Goal: Check status: Check status

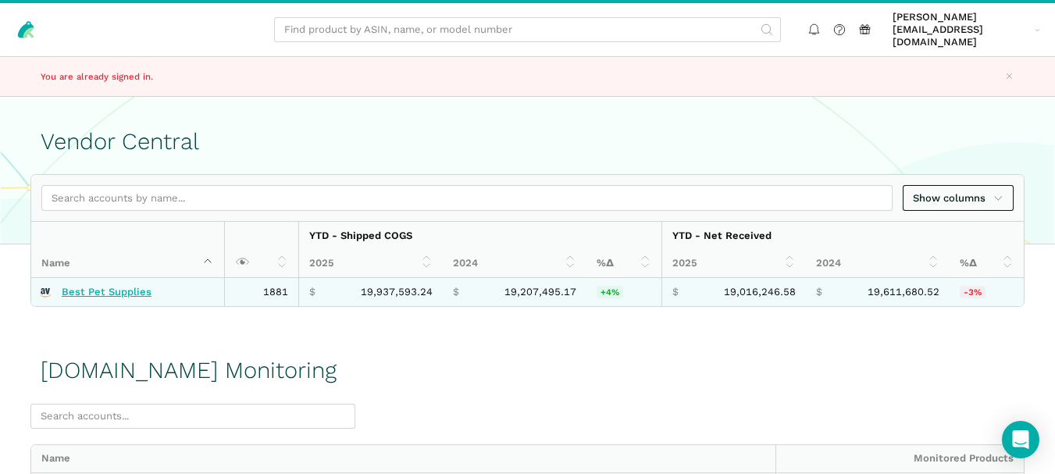
click at [108, 286] on link "Best Pet Supplies" at bounding box center [107, 292] width 90 height 12
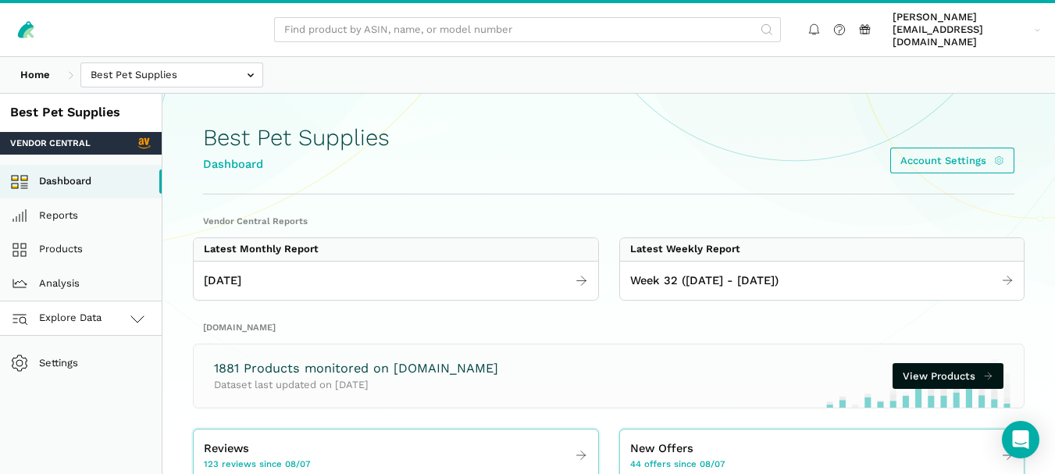
click at [134, 309] on icon at bounding box center [137, 318] width 19 height 19
click at [94, 377] on link "[DOMAIN_NAME]" at bounding box center [81, 387] width 162 height 34
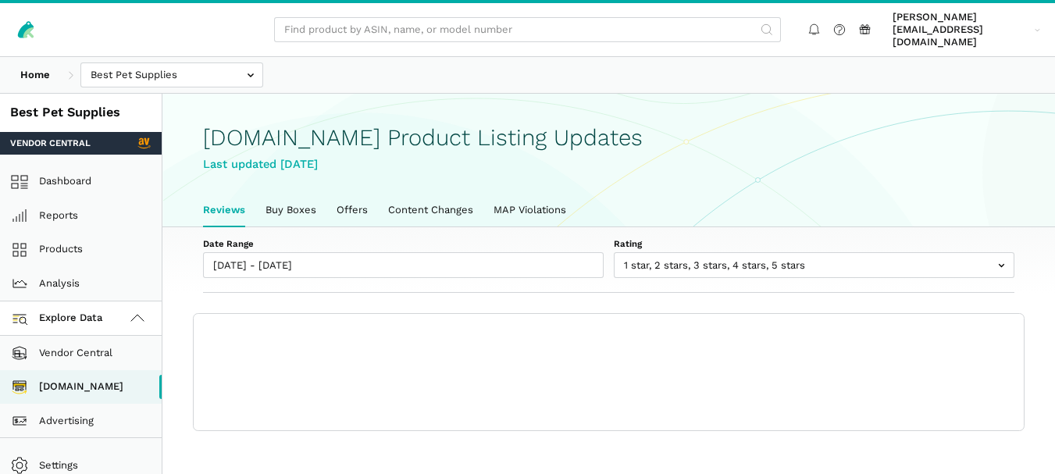
scroll to position [5, 0]
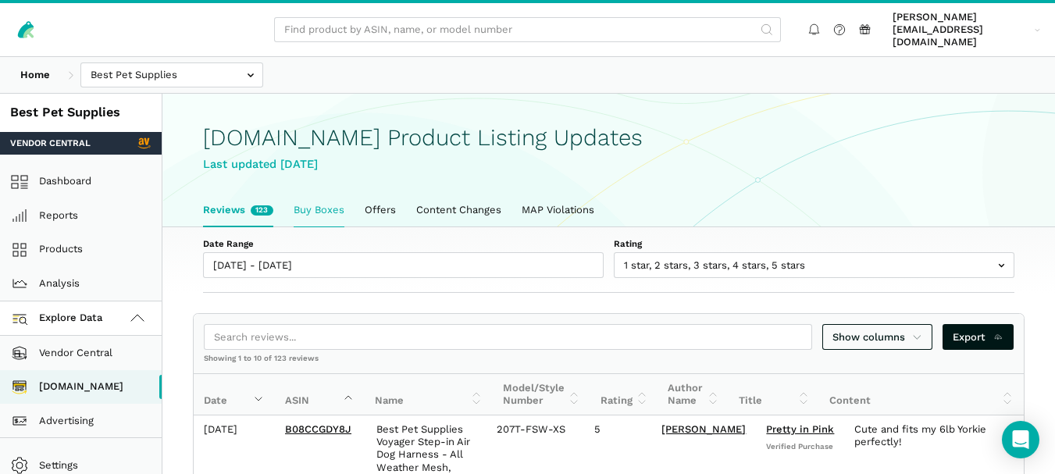
click at [311, 194] on link "Buy Boxes" at bounding box center [318, 210] width 71 height 33
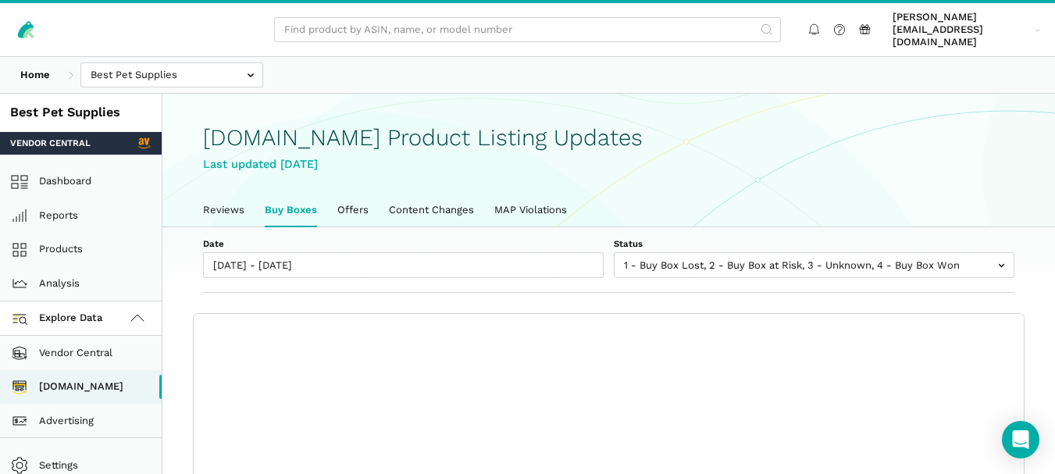
scroll to position [5, 0]
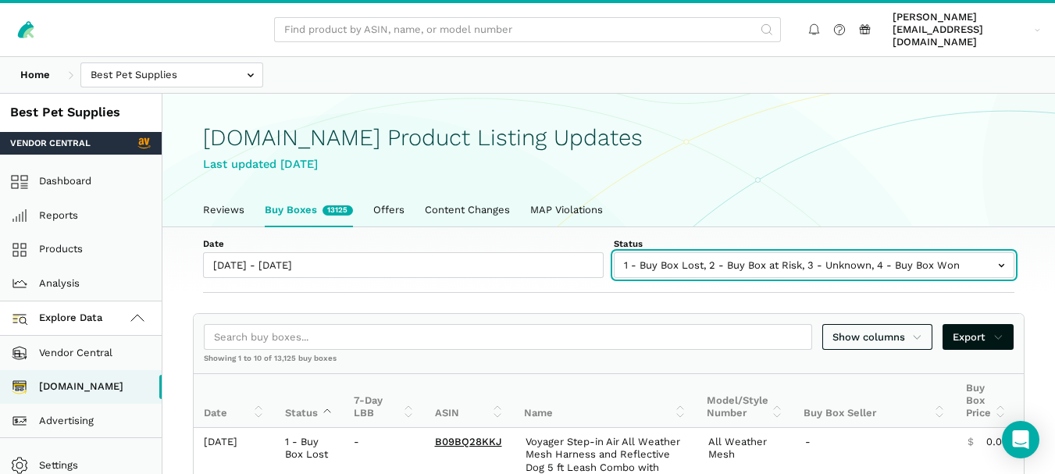
click at [803, 252] on input "text" at bounding box center [814, 265] width 400 height 26
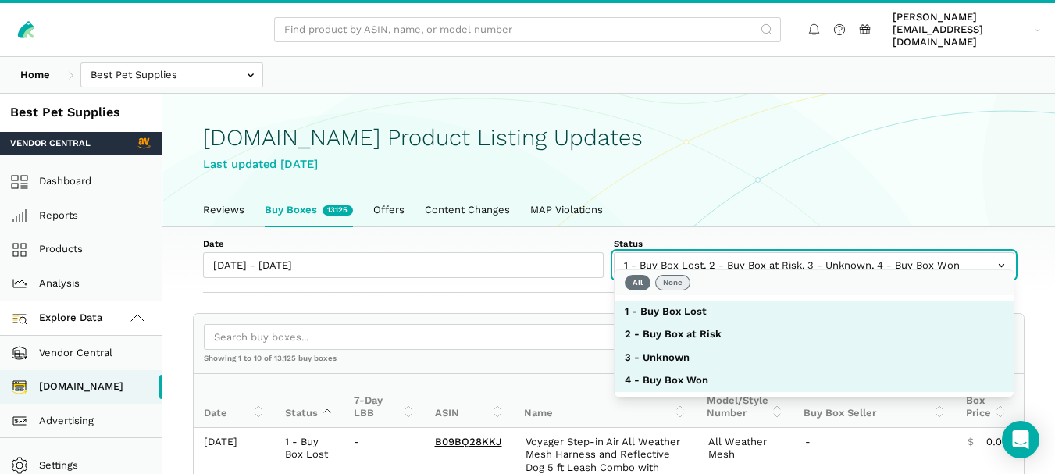
click at [668, 279] on button "None" at bounding box center [672, 283] width 35 height 16
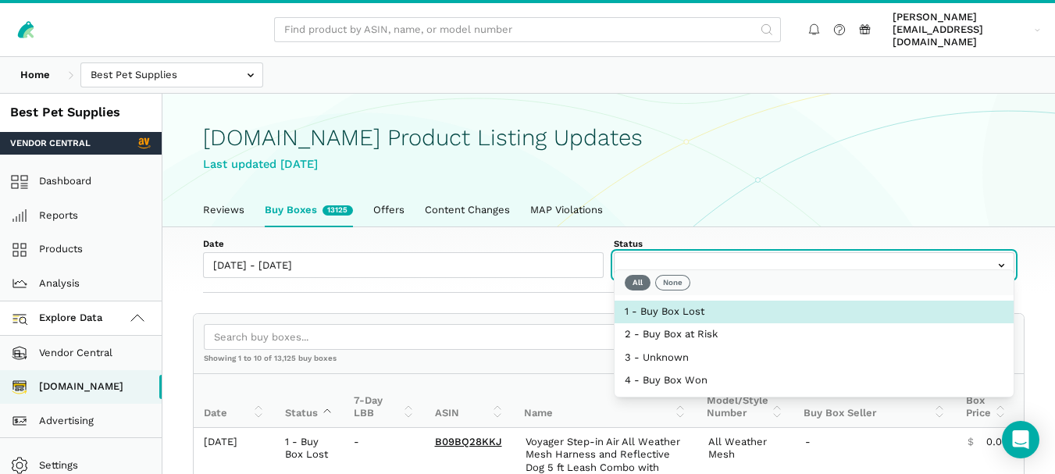
select select "1 - Buy Box Lost"
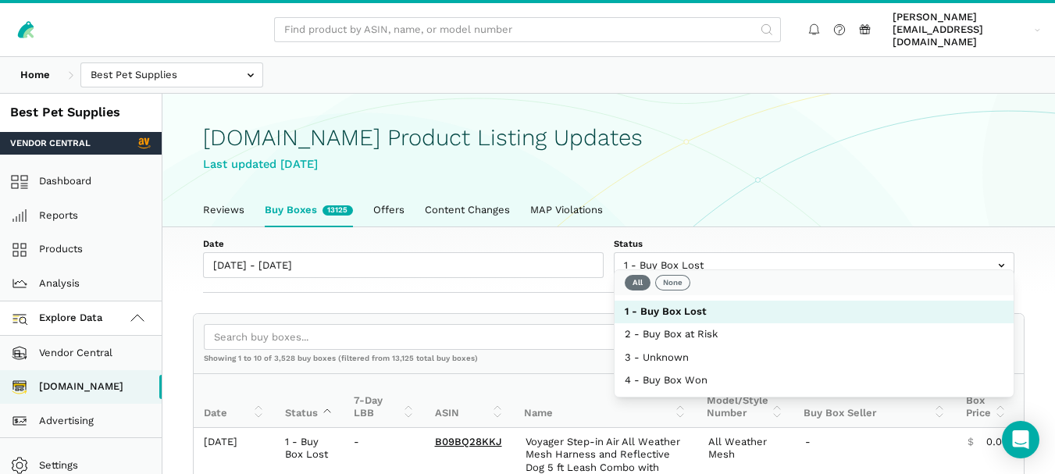
click at [582, 314] on div "Show columns Export" at bounding box center [609, 337] width 830 height 47
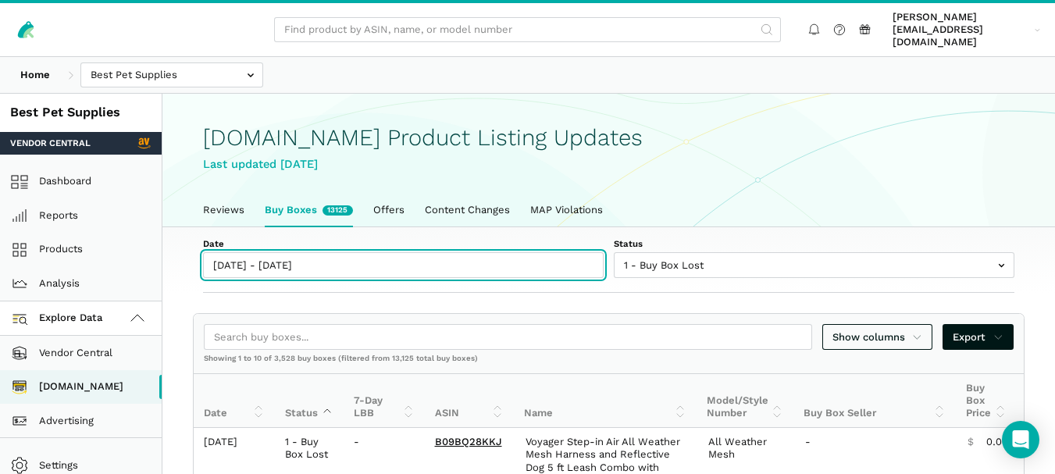
click at [300, 252] on input "[DATE] - [DATE]" at bounding box center [403, 265] width 400 height 26
type input "08/07/2025"
type input "08/14/2025"
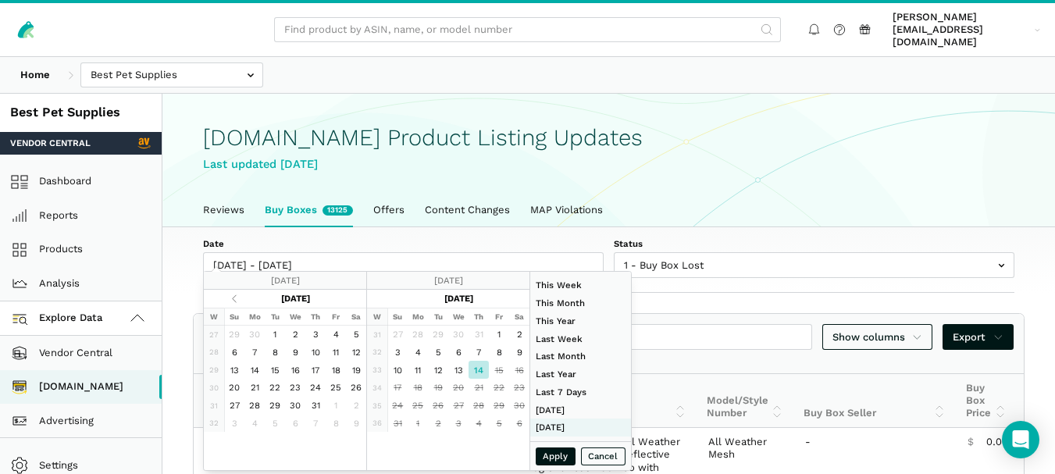
type input "06/01/2025"
type input "06/30/2025"
type input "08/14/2025"
click at [559, 461] on button "Apply" at bounding box center [555, 456] width 41 height 18
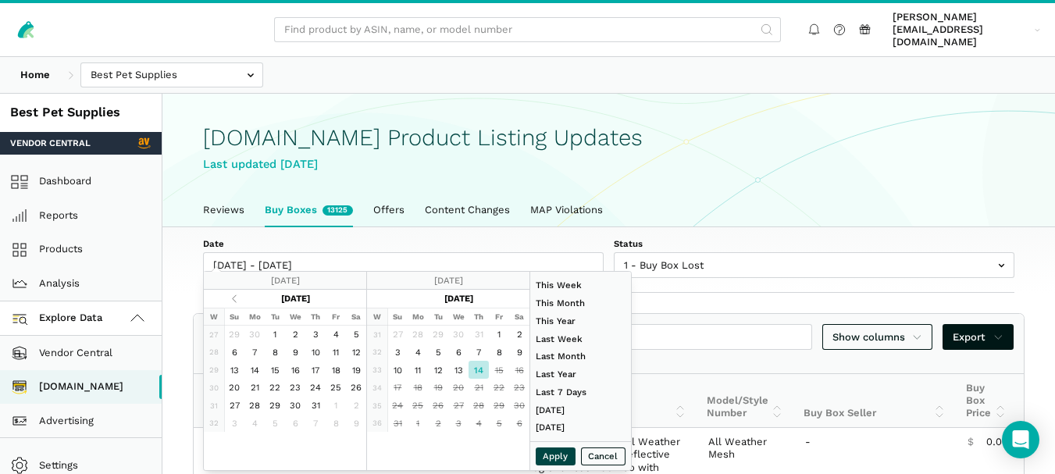
type input "08/14/2025 - 08/14/2025"
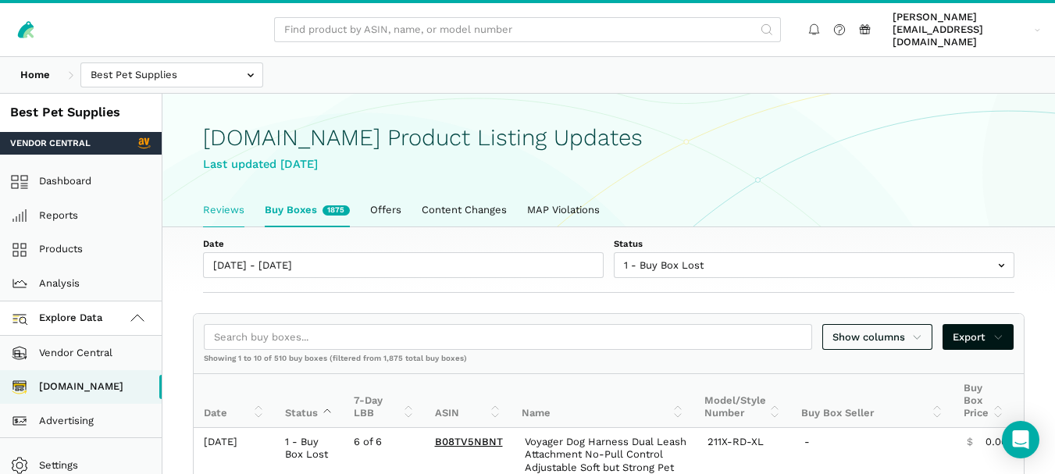
click at [246, 194] on link "Reviews" at bounding box center [224, 210] width 62 height 33
